Goal: Communication & Community: Answer question/provide support

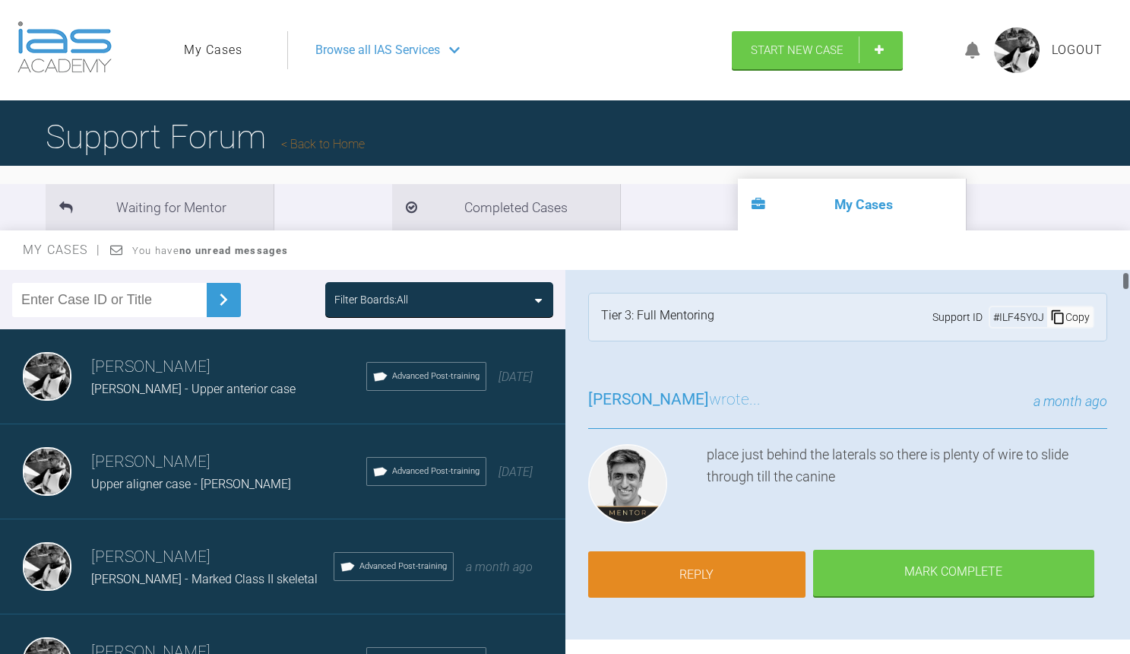
scroll to position [59, 0]
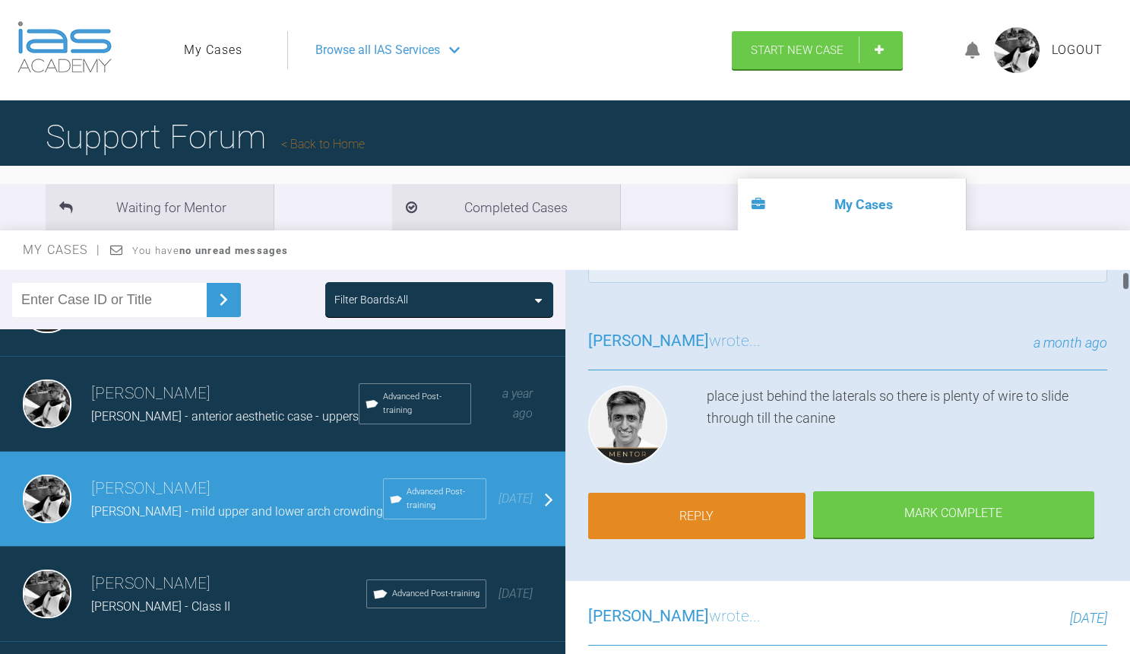
click at [704, 511] on link "Reply" at bounding box center [696, 515] width 217 height 47
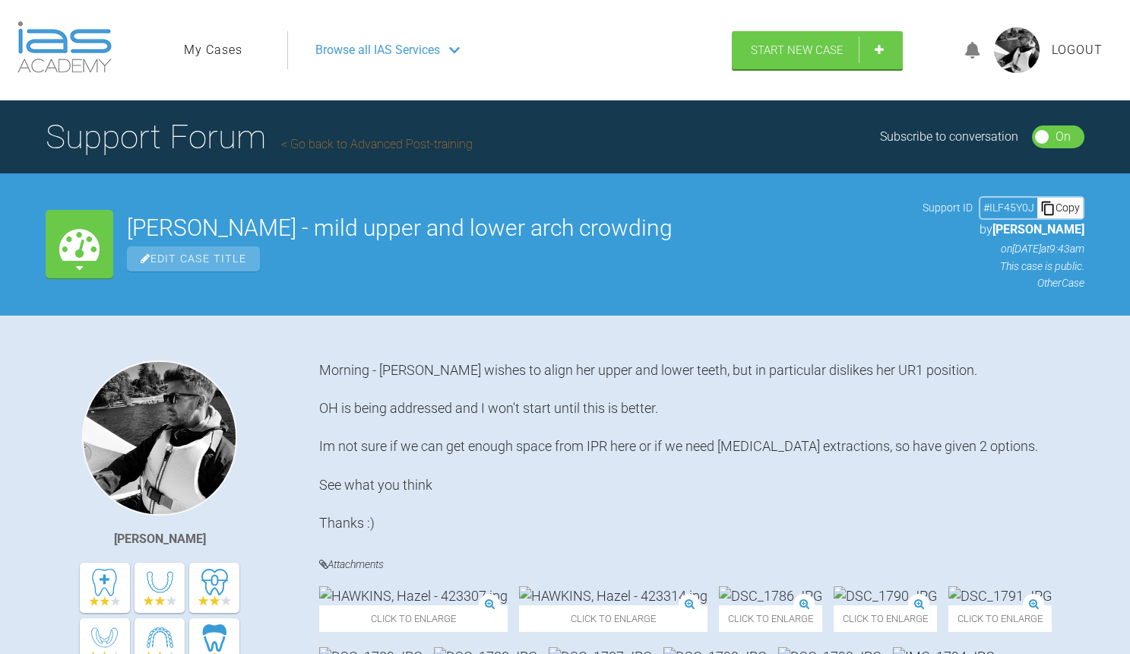
click at [230, 50] on link "My Cases" at bounding box center [213, 50] width 59 height 20
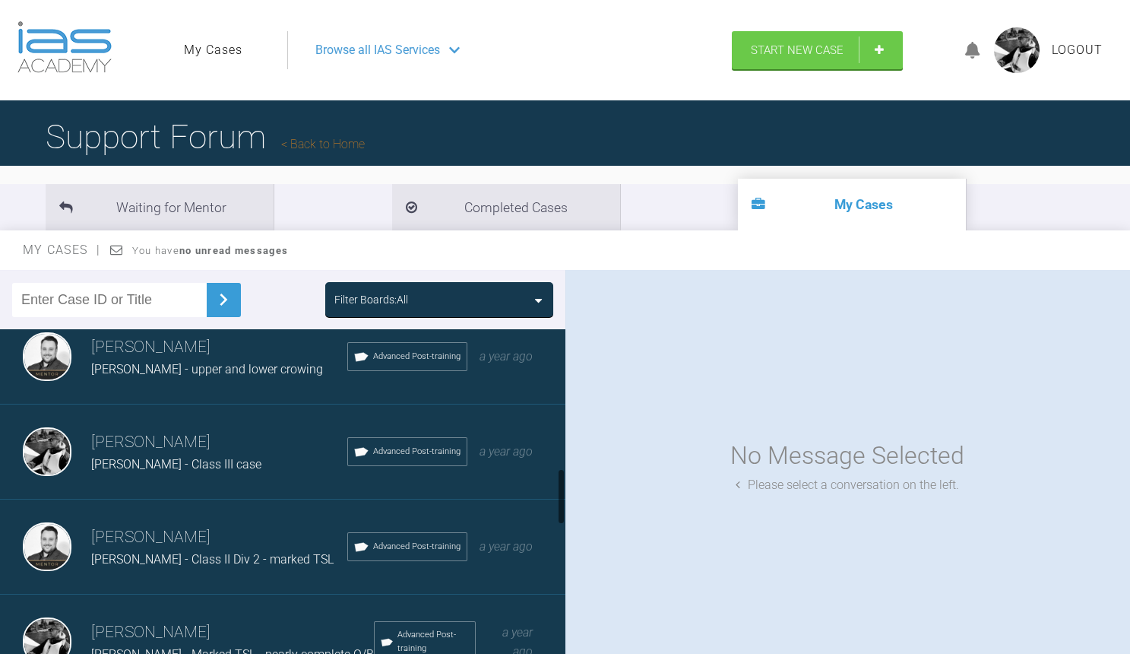
scroll to position [819, 0]
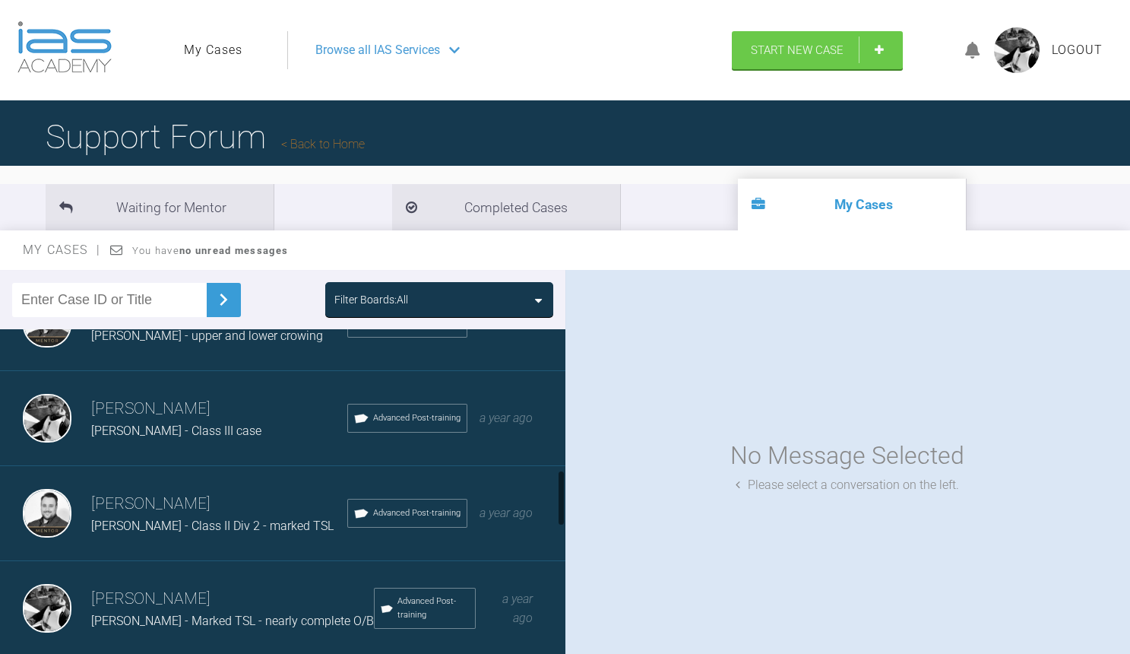
click at [242, 406] on h3 "[PERSON_NAME]" at bounding box center [219, 409] width 256 height 26
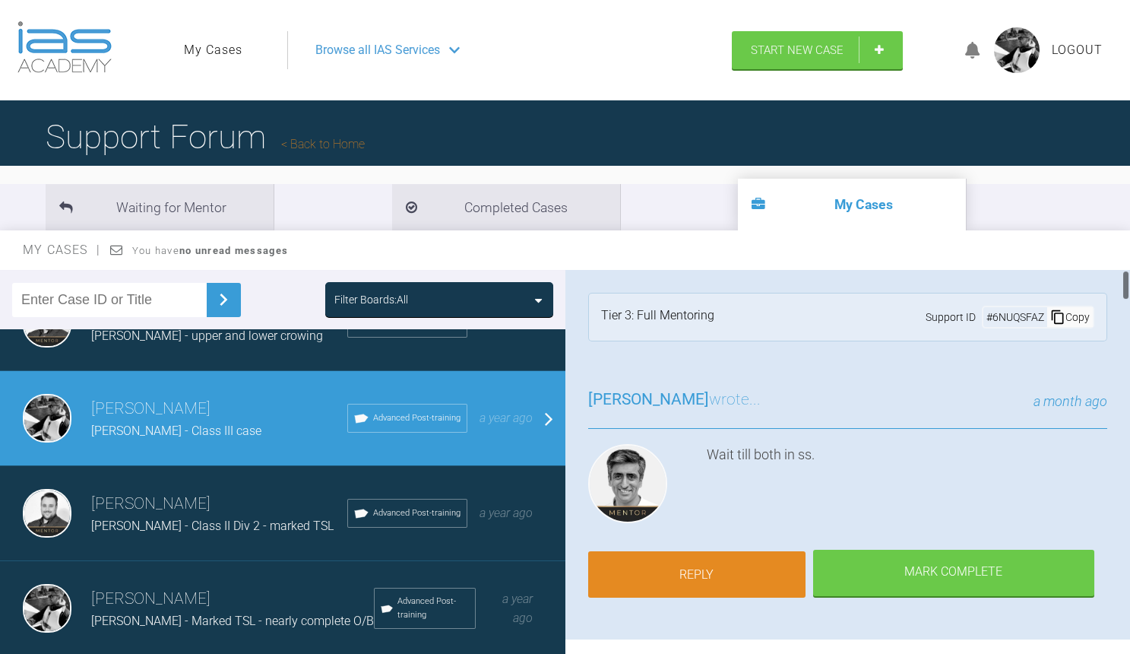
click at [646, 572] on link "Reply" at bounding box center [696, 574] width 217 height 47
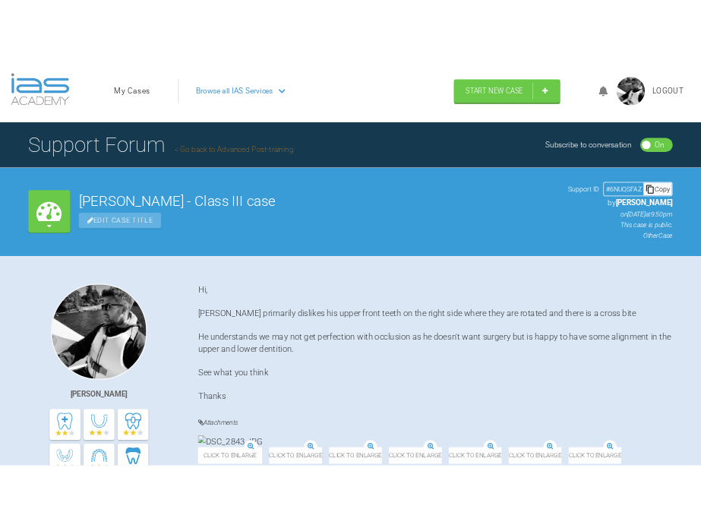
scroll to position [10209, 0]
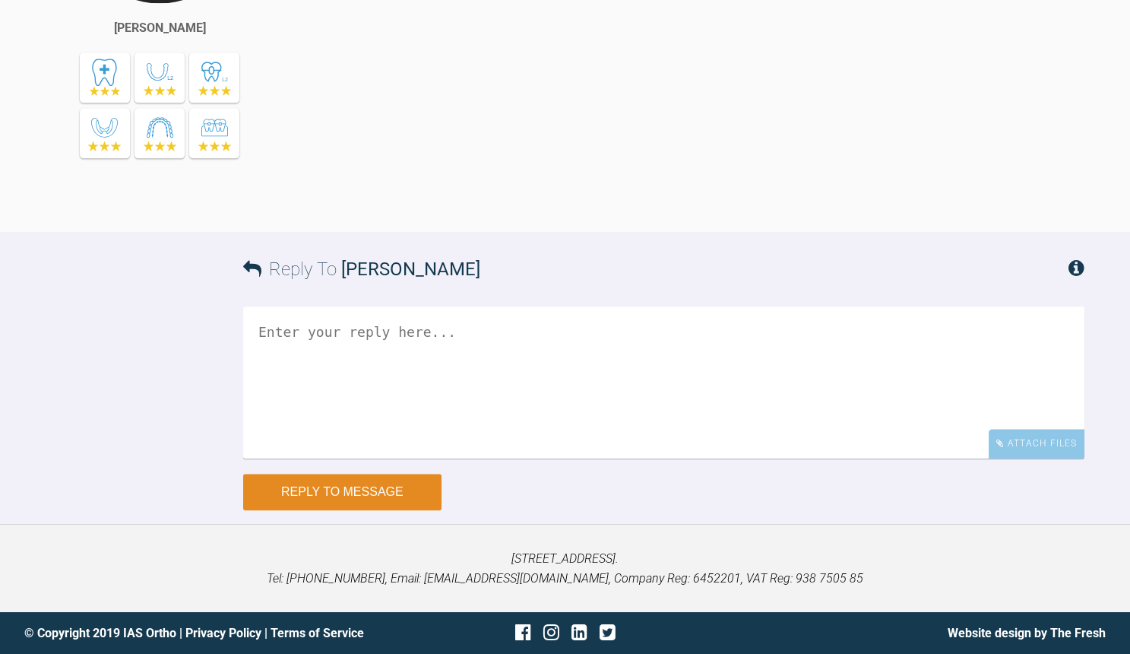
click at [350, 496] on button "Reply to Message" at bounding box center [342, 491] width 198 height 36
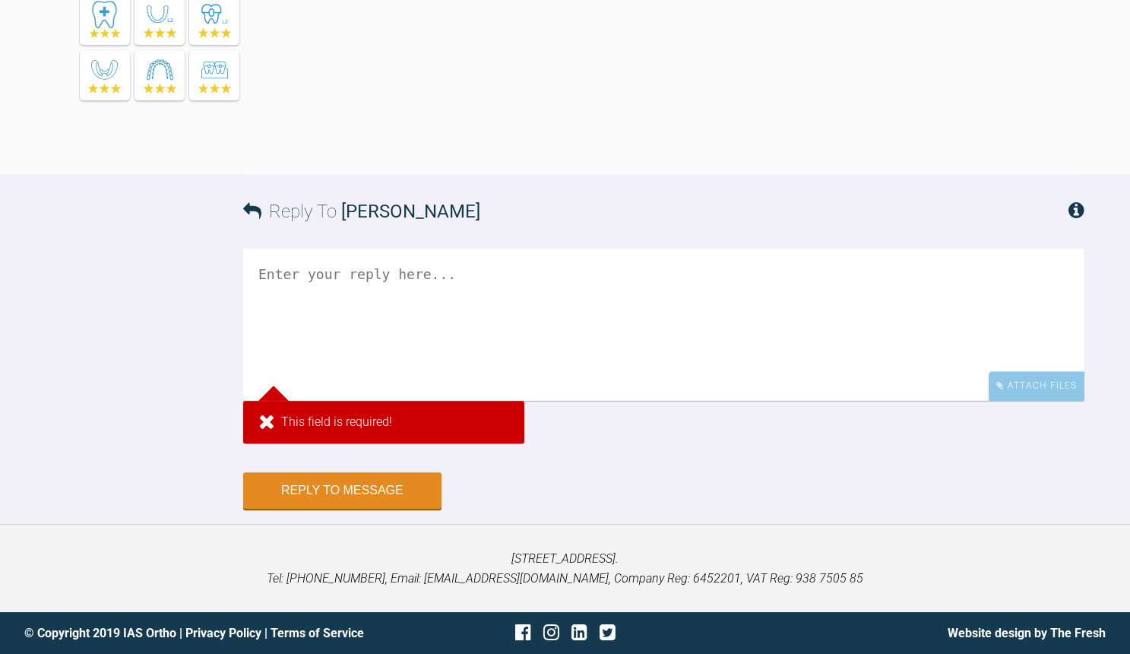
click at [404, 311] on textarea at bounding box center [663, 325] width 841 height 152
click at [1021, 401] on div "Attach Files" at bounding box center [1037, 386] width 96 height 30
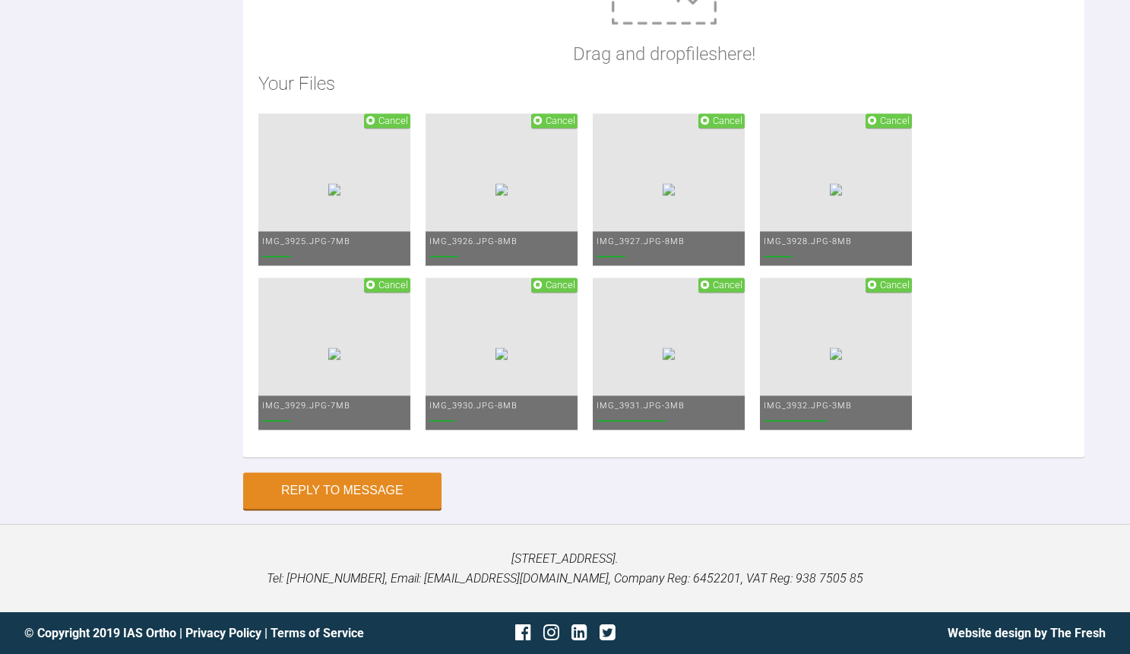
scroll to position [10392, 0]
type textarea "a"
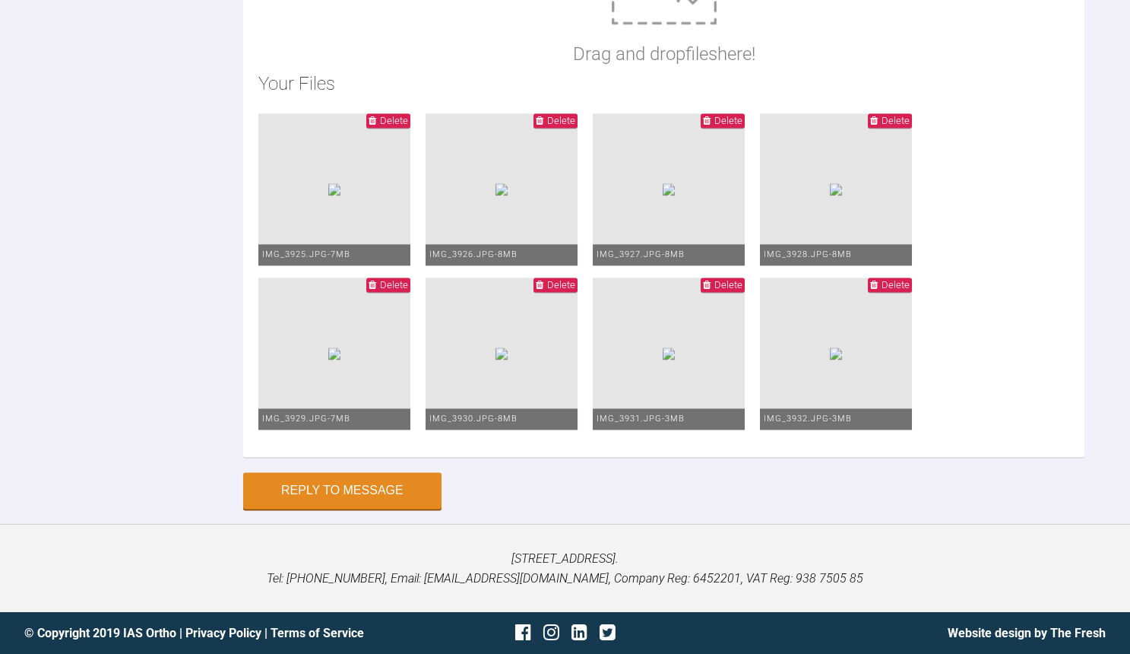
scroll to position [10919, 0]
type textarea "Asif Into 19/25 NiTi lowers retied uppers Hopefully LL1 will rotate - otherwise…"
click at [363, 497] on button "Reply to Message" at bounding box center [342, 491] width 198 height 36
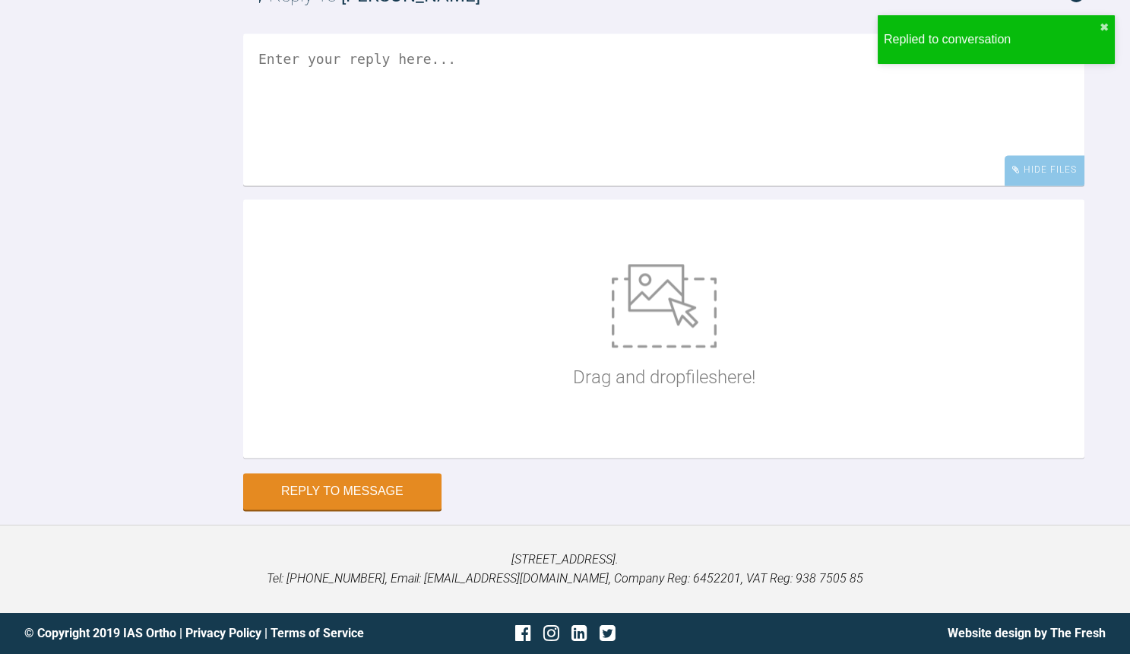
scroll to position [10676, 0]
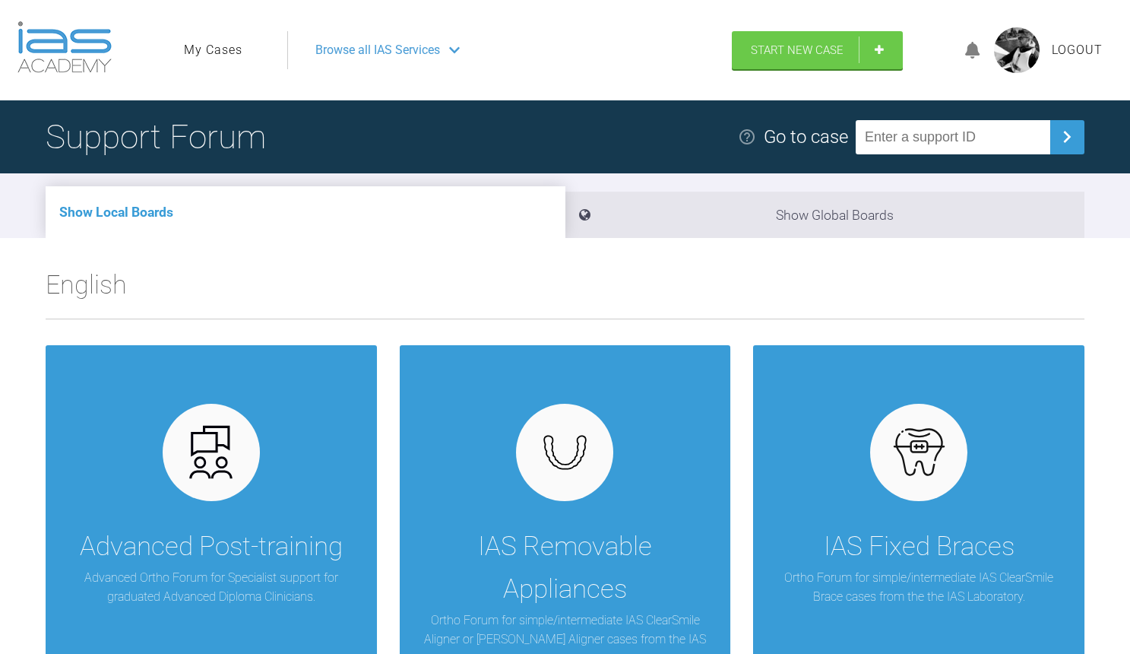
click at [217, 59] on link "My Cases" at bounding box center [213, 50] width 59 height 20
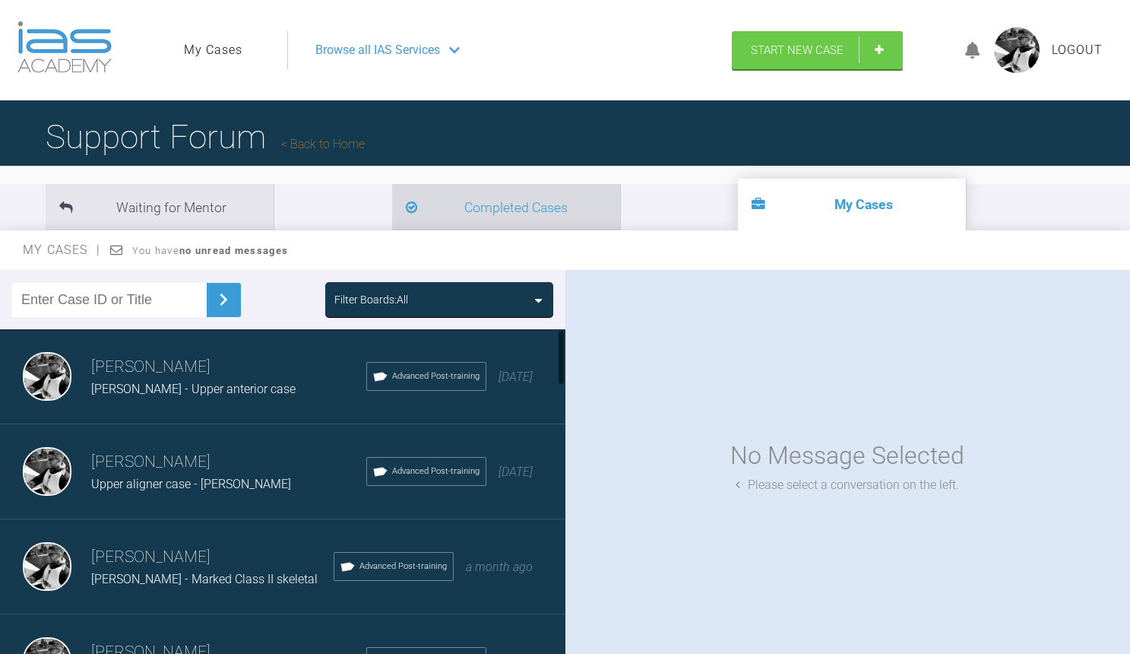
click at [392, 198] on li "Completed Cases" at bounding box center [506, 207] width 228 height 46
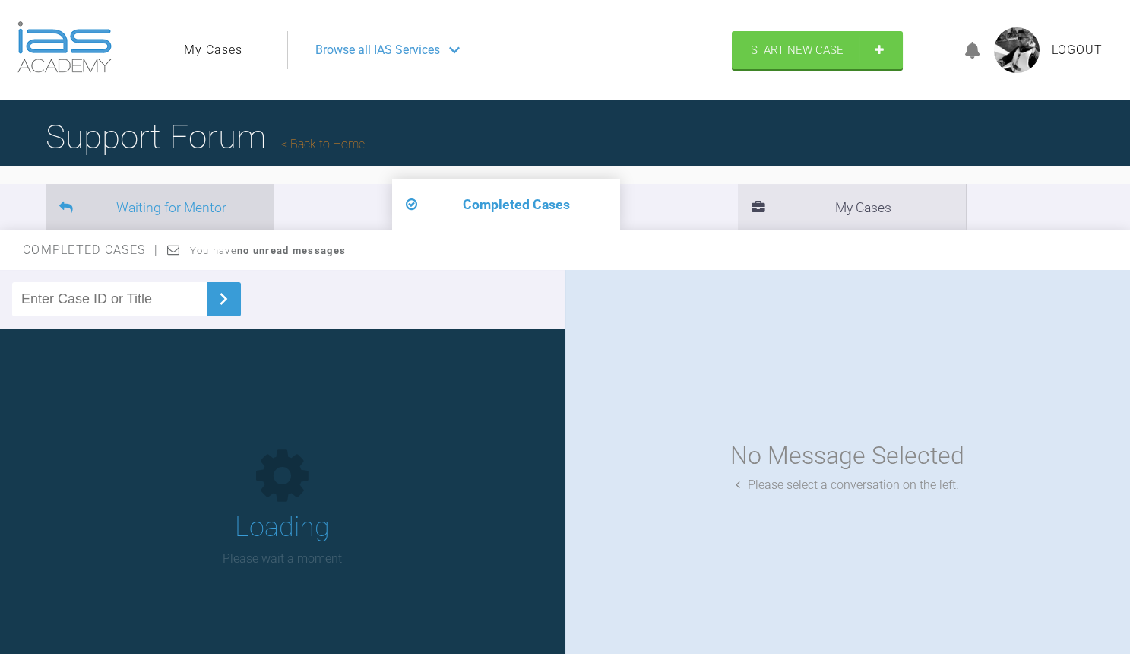
click at [228, 195] on li "Waiting for Mentor" at bounding box center [160, 207] width 228 height 46
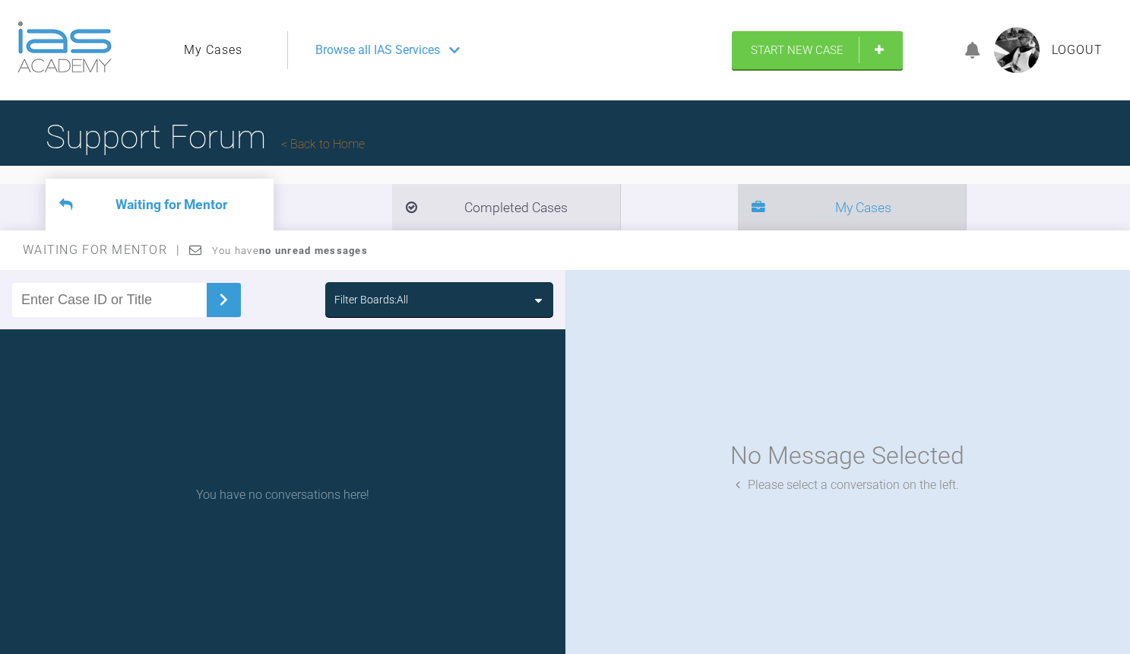
click at [752, 197] on span at bounding box center [759, 207] width 14 height 21
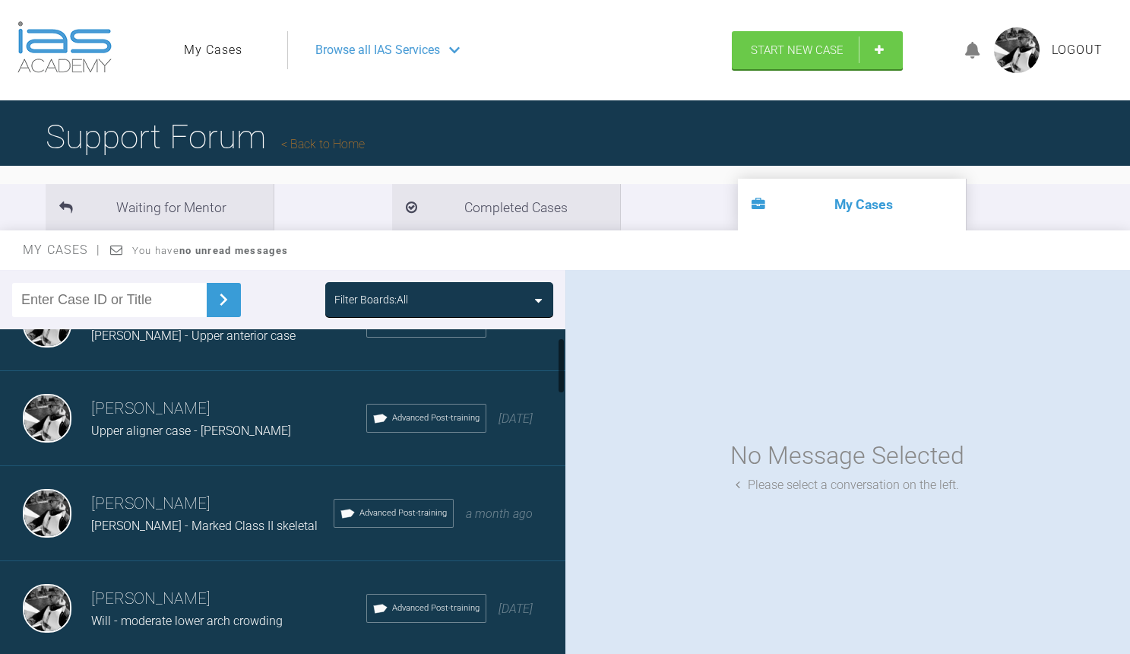
scroll to position [55, 0]
click at [248, 502] on h3 "[PERSON_NAME]" at bounding box center [212, 502] width 242 height 26
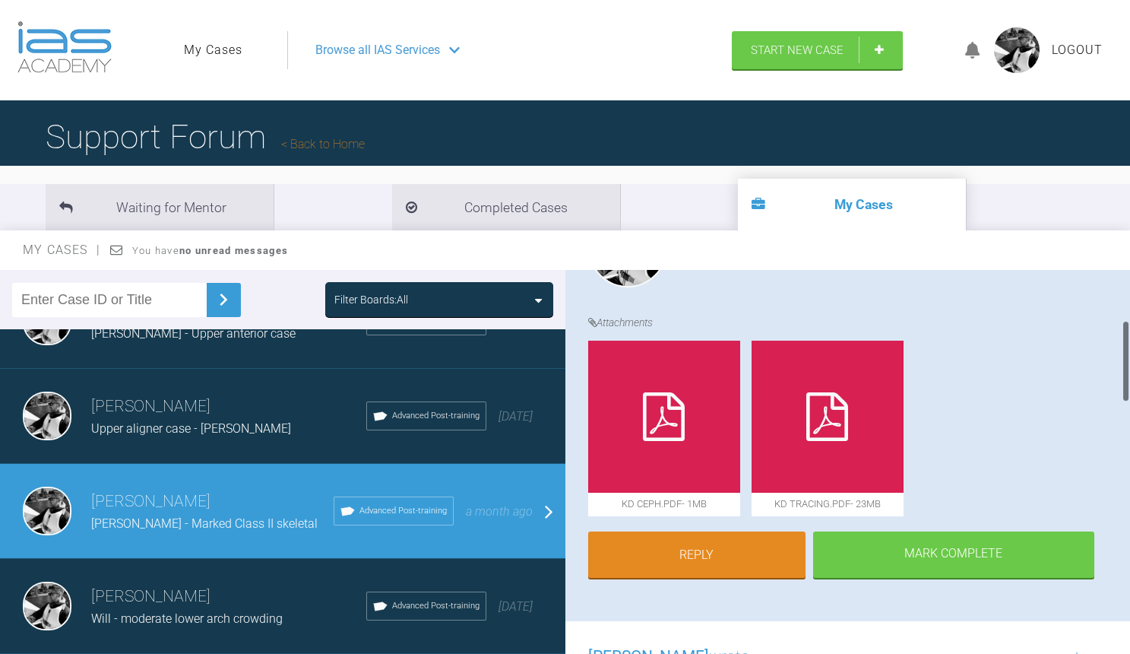
scroll to position [238, 0]
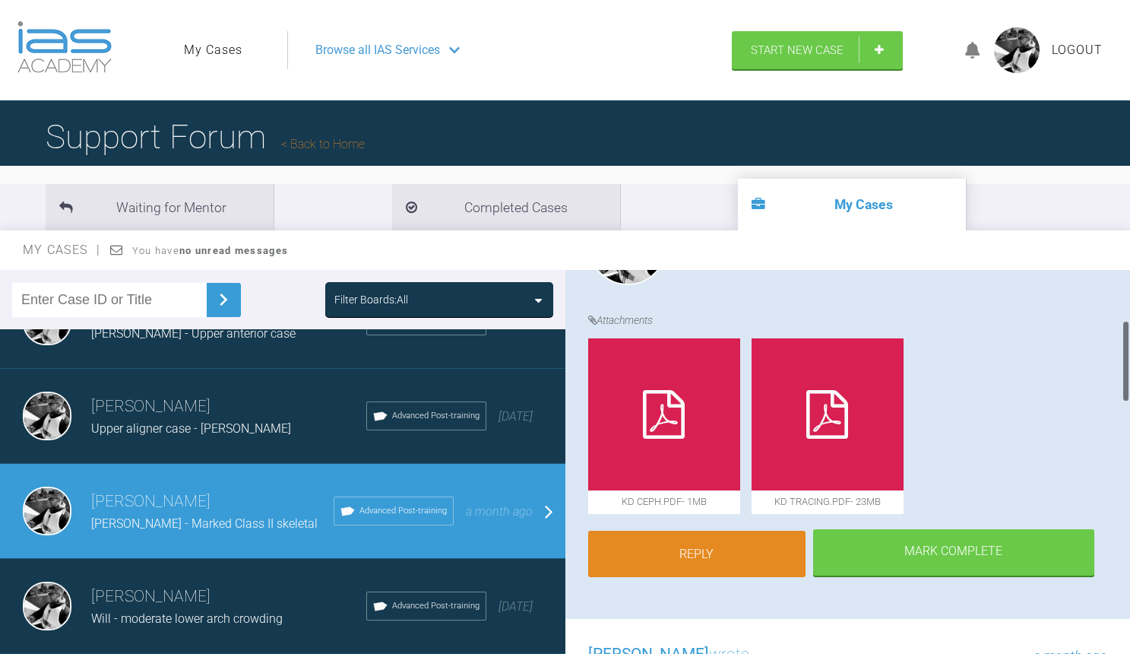
click at [728, 559] on link "Reply" at bounding box center [696, 553] width 217 height 47
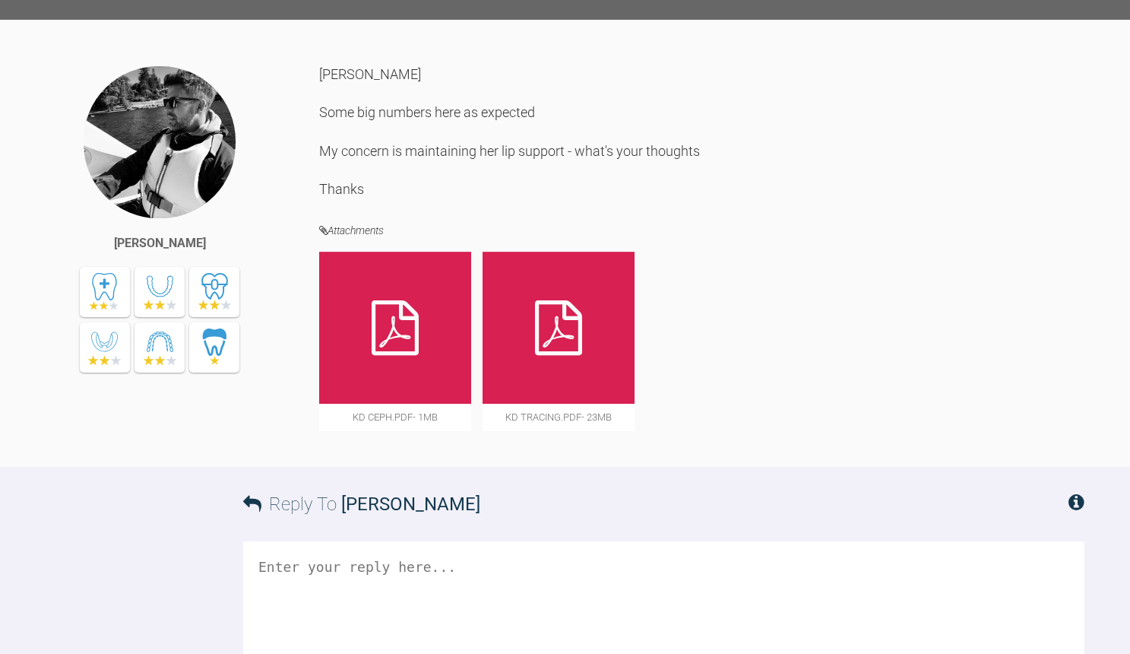
scroll to position [2133, 0]
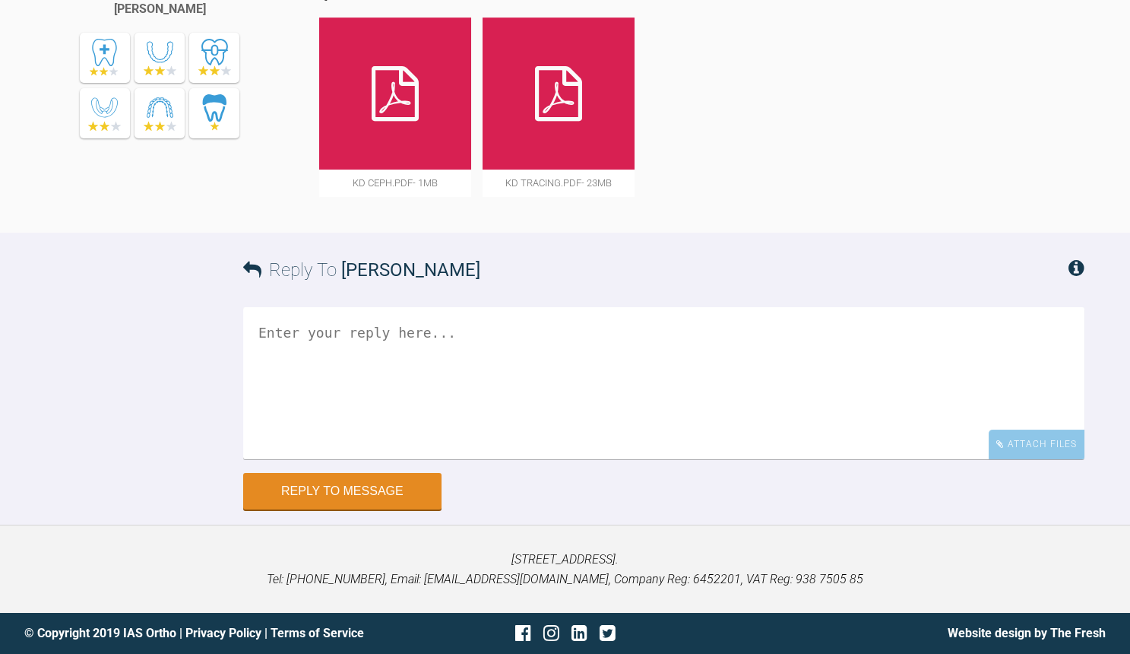
click at [636, 330] on textarea at bounding box center [663, 383] width 841 height 152
type textarea "Ross - any thoughts on this She's in tomorrow Thanks"
click at [350, 499] on button "Reply to Message" at bounding box center [342, 492] width 198 height 36
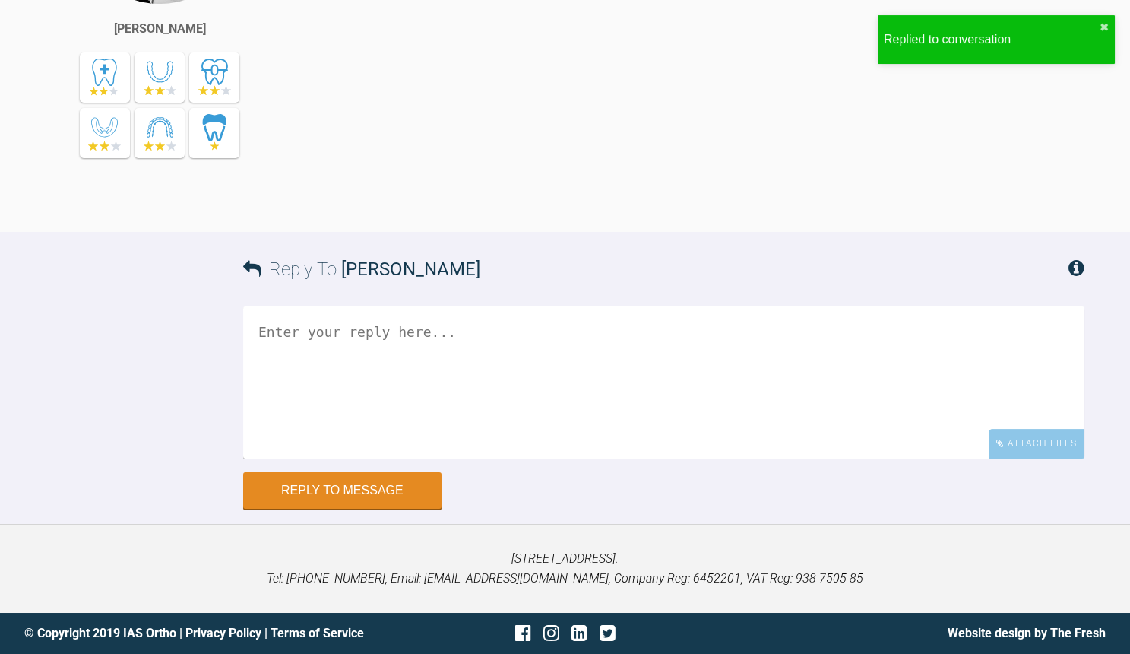
scroll to position [2600, 0]
